Goal: Information Seeking & Learning: Learn about a topic

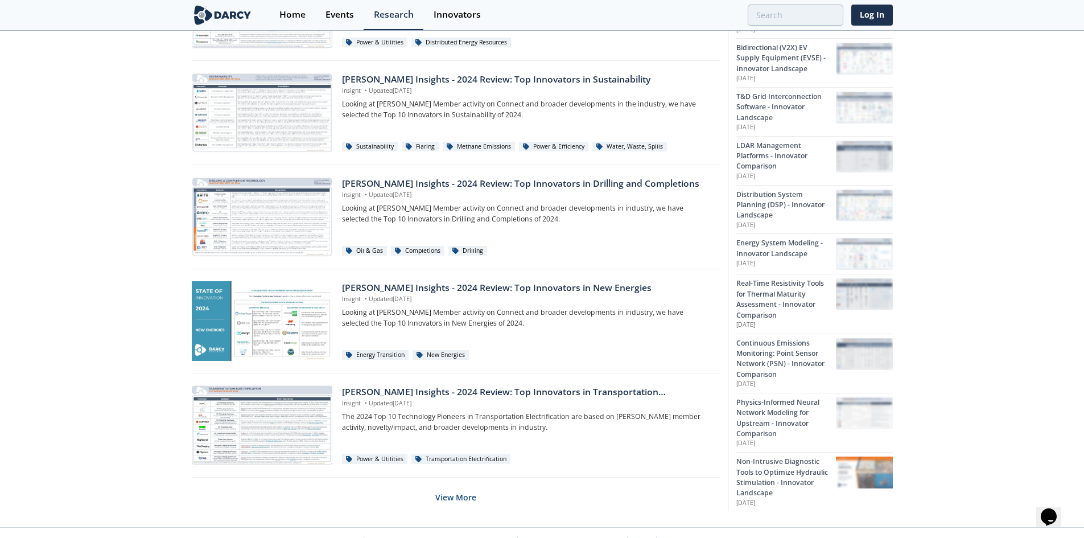
scroll to position [642, 0]
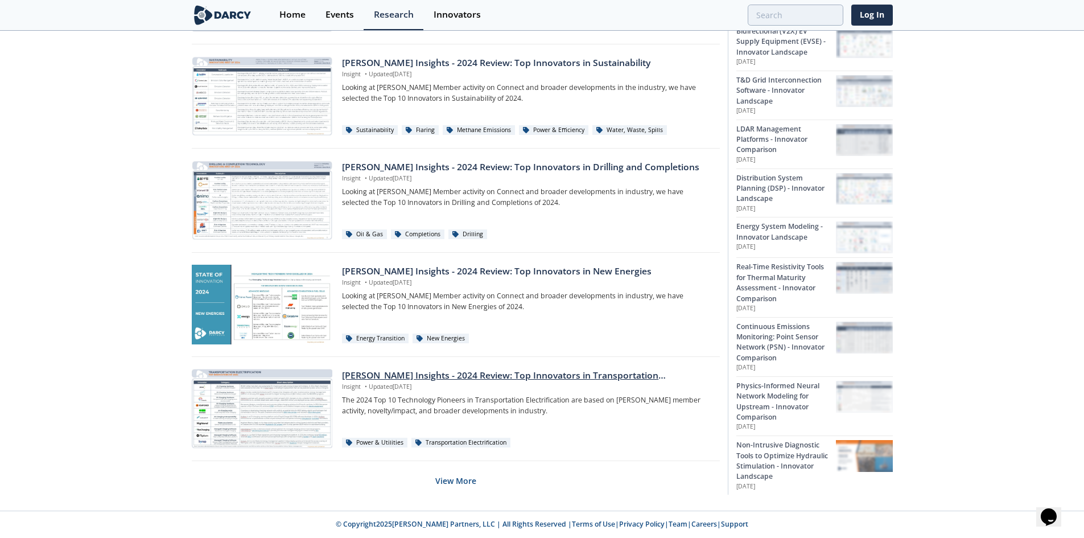
drag, startPoint x: 448, startPoint y: 485, endPoint x: 557, endPoint y: 402, distance: 137.6
click at [448, 485] on button "View More" at bounding box center [455, 481] width 41 height 28
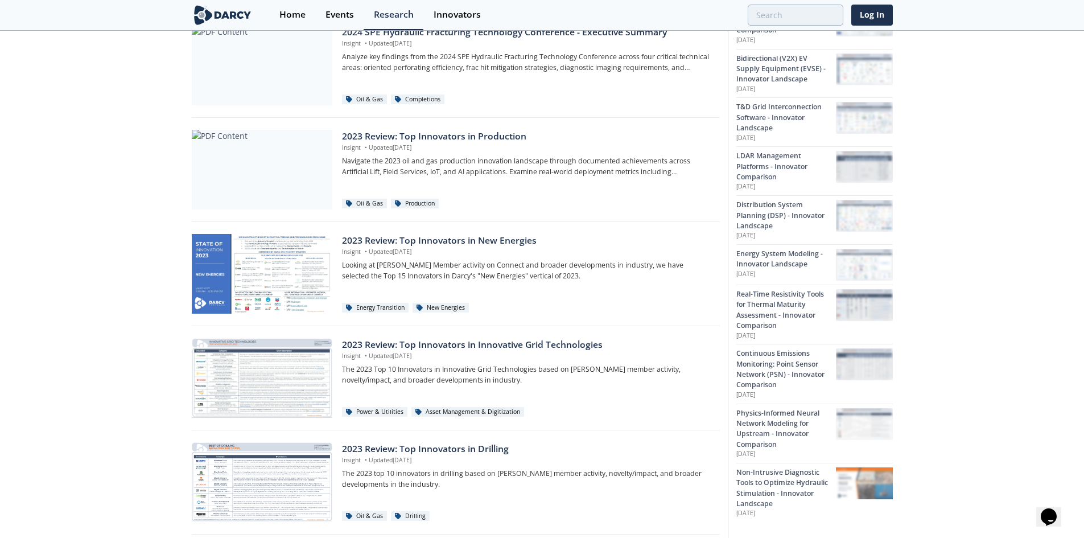
scroll to position [1553, 0]
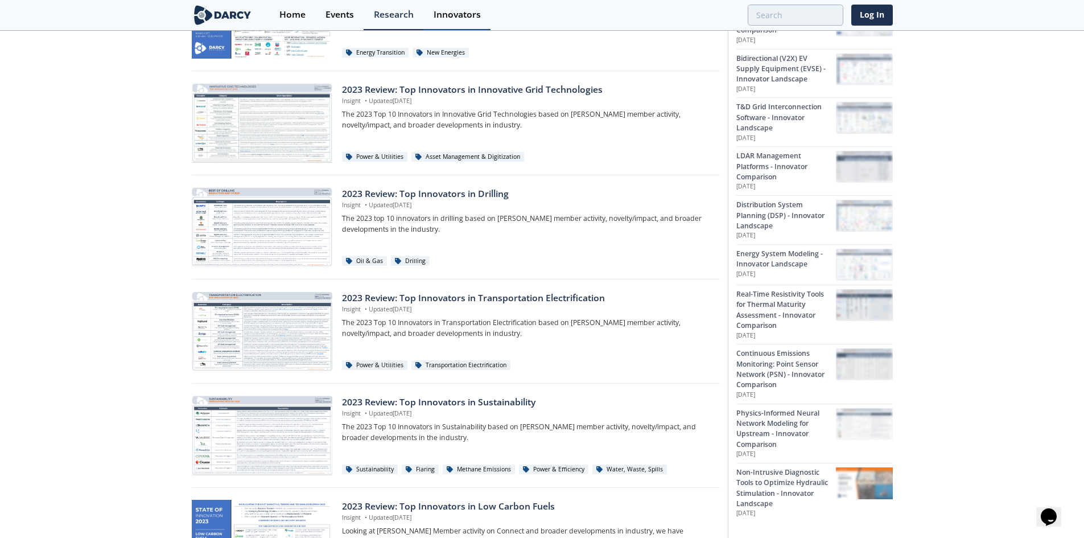
click at [465, 11] on div "Innovators" at bounding box center [457, 14] width 47 height 9
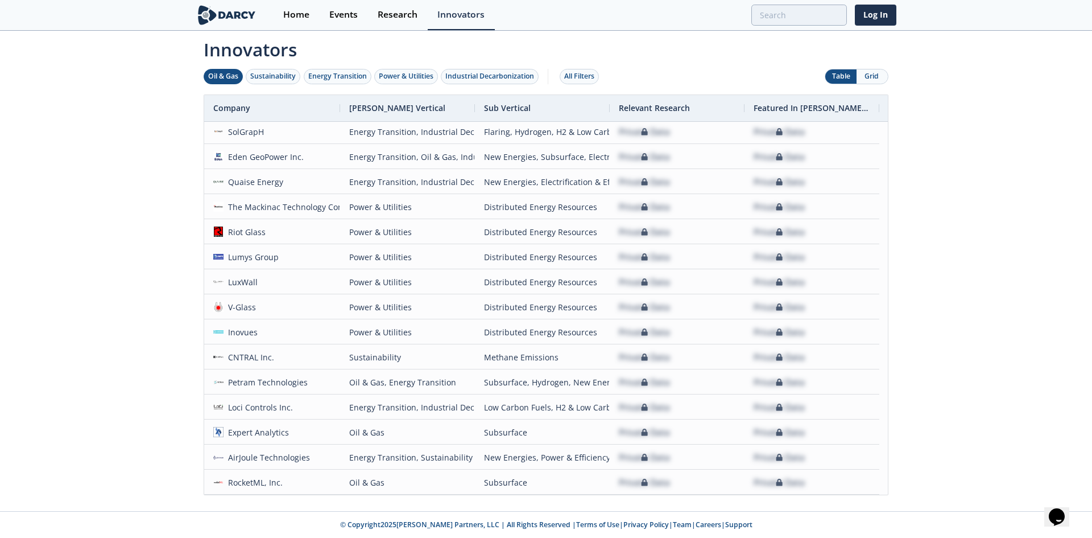
click at [234, 70] on button "Oil & Gas" at bounding box center [223, 76] width 39 height 15
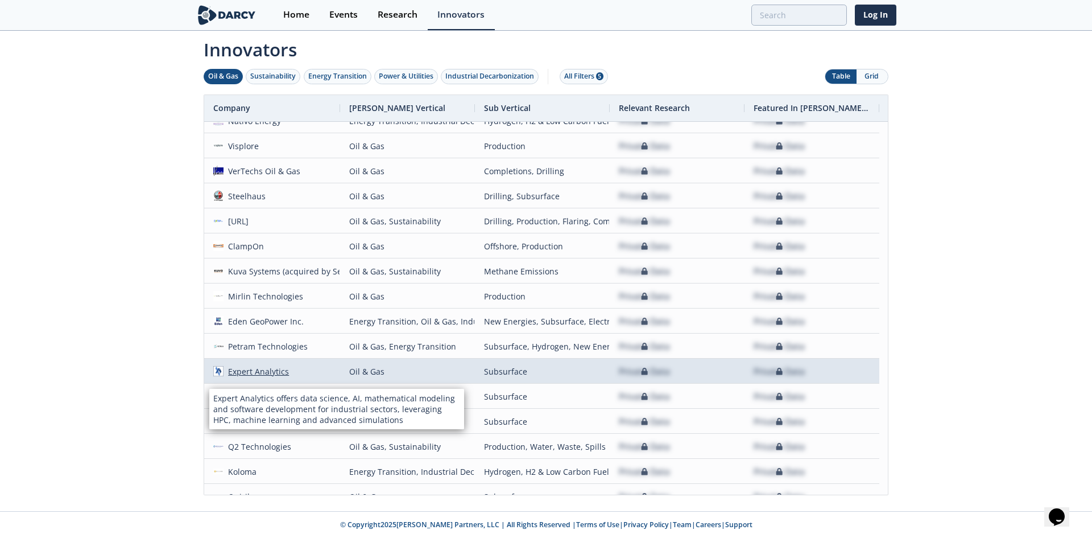
scroll to position [146, 0]
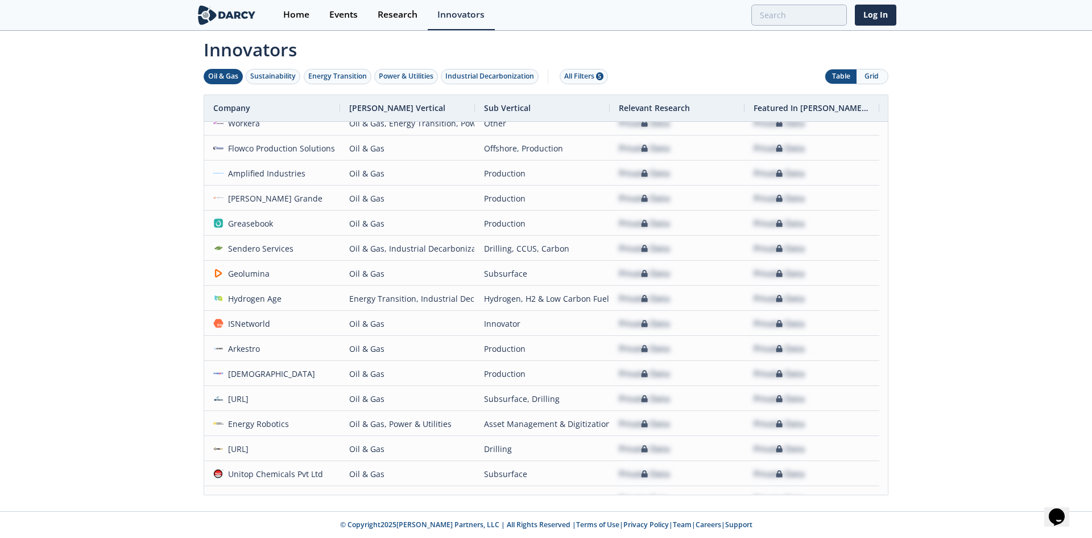
click at [163, 292] on div "Innovators Oil & Gas Sustainability Energy Transition Power & Utilities Industr…" at bounding box center [546, 271] width 1092 height 479
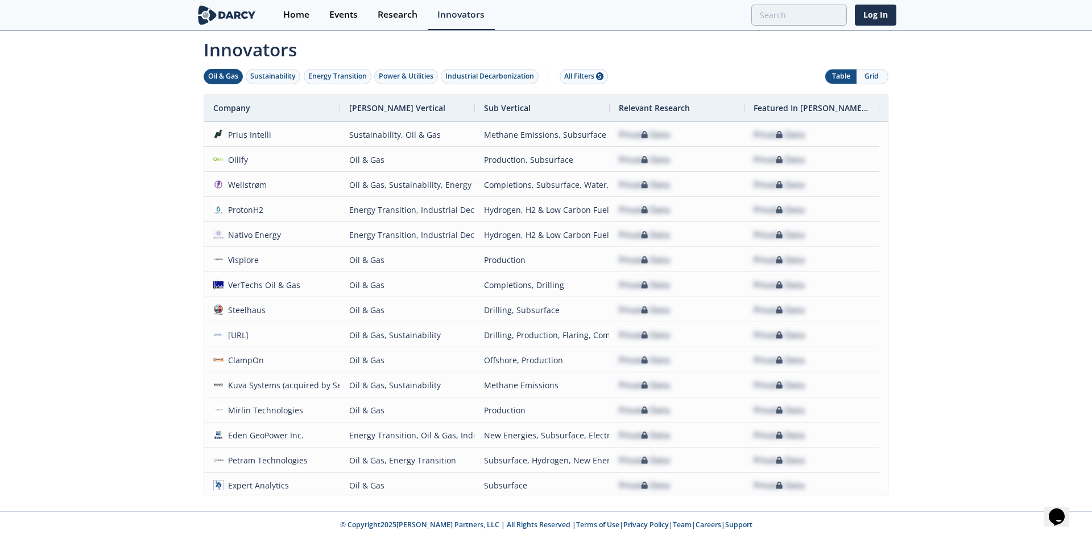
click at [880, 79] on button "Grid" at bounding box center [872, 76] width 31 height 14
